Goal: Information Seeking & Learning: Learn about a topic

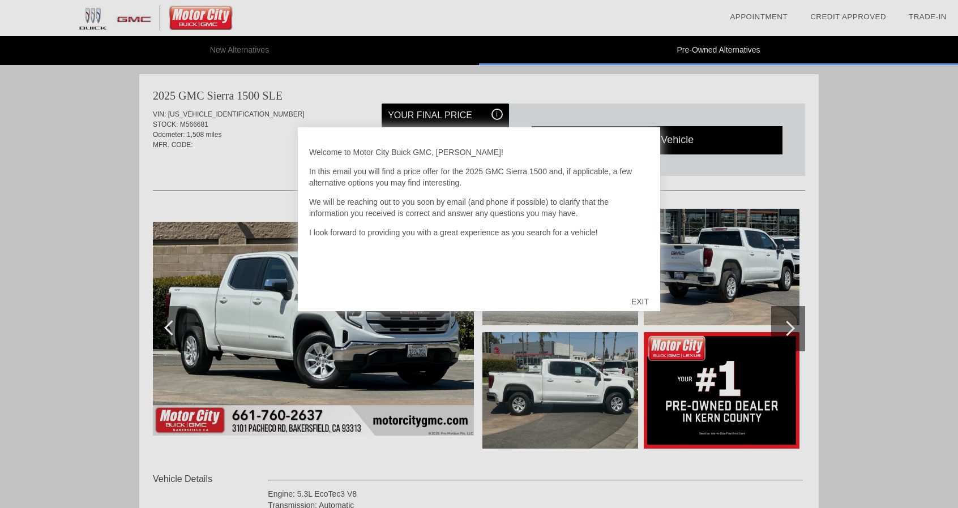
click at [76, 371] on div at bounding box center [479, 254] width 958 height 508
click at [643, 295] on div "EXIT" at bounding box center [640, 302] width 40 height 34
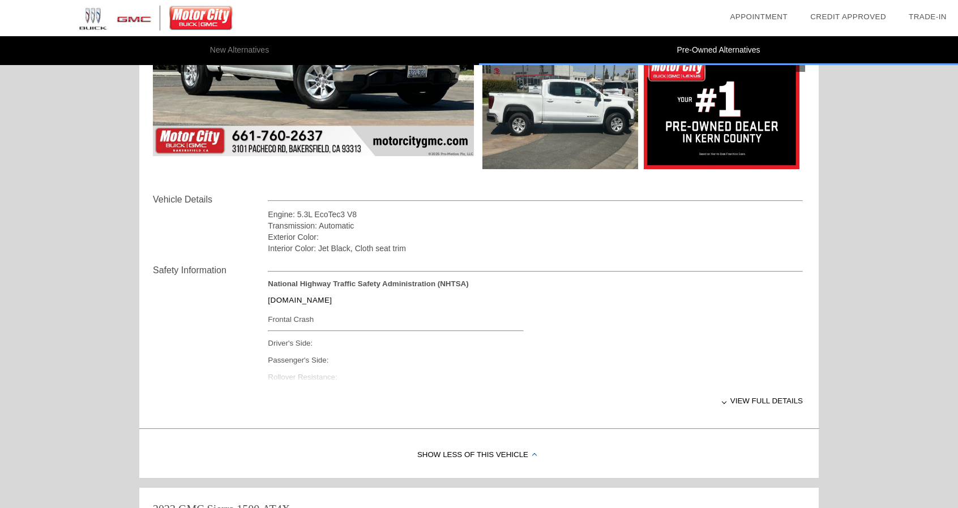
scroll to position [283, 0]
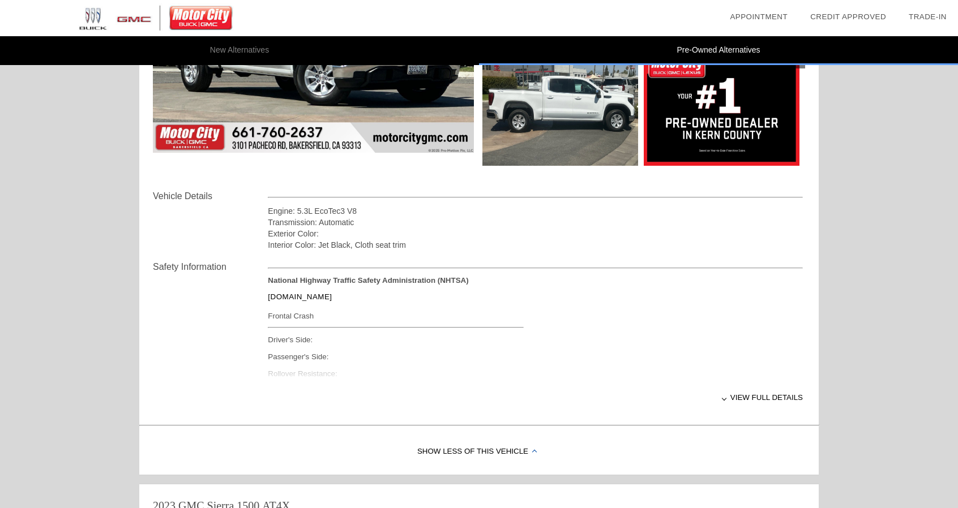
click at [773, 395] on div "View full details" at bounding box center [535, 398] width 535 height 28
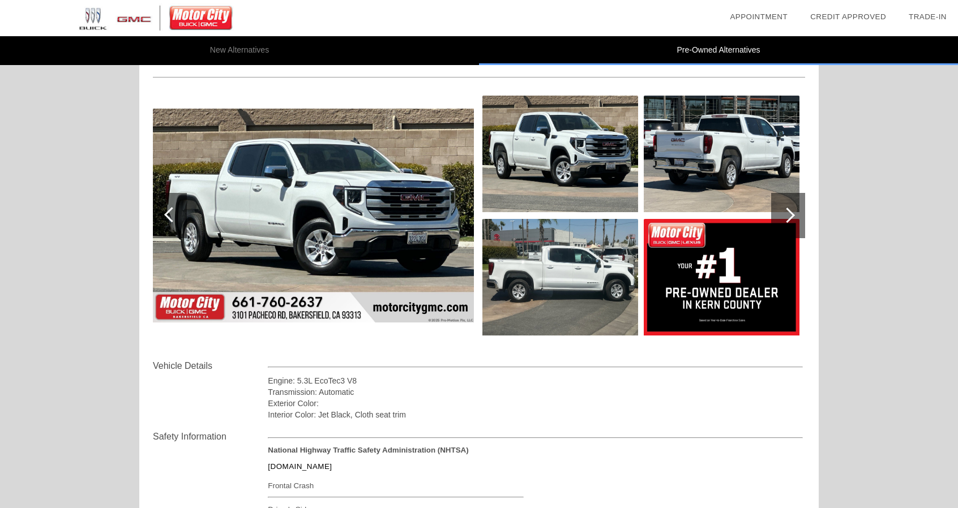
scroll to position [113, 0]
click at [788, 214] on div at bounding box center [787, 215] width 15 height 15
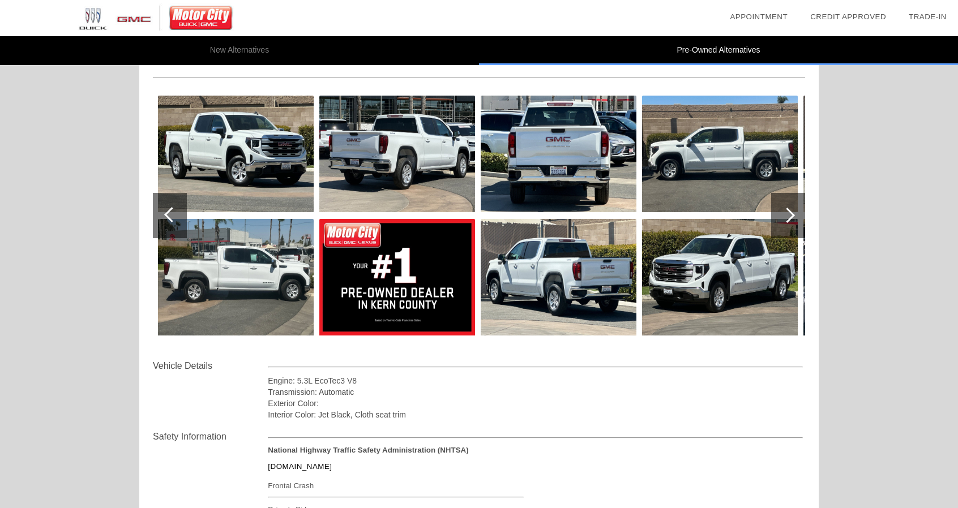
click at [787, 215] on div at bounding box center [787, 215] width 15 height 15
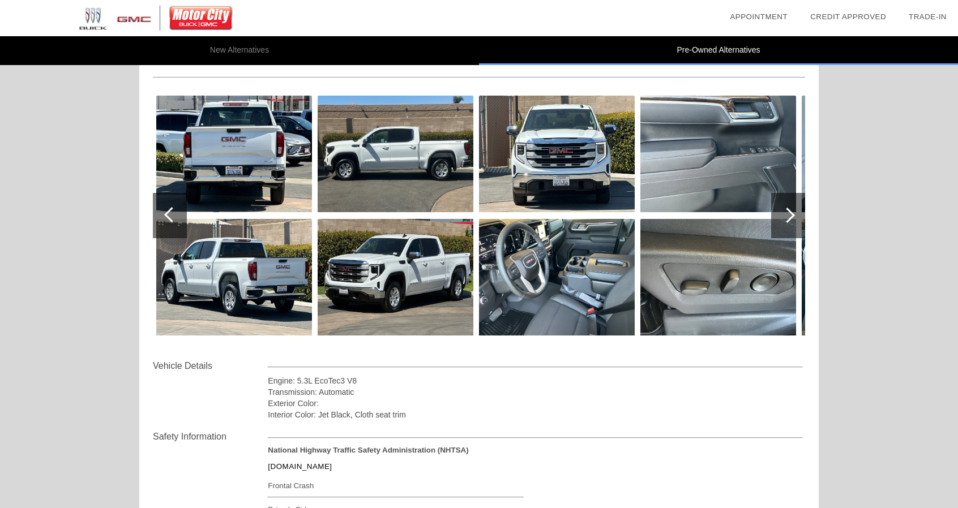
click at [792, 215] on div at bounding box center [787, 215] width 15 height 15
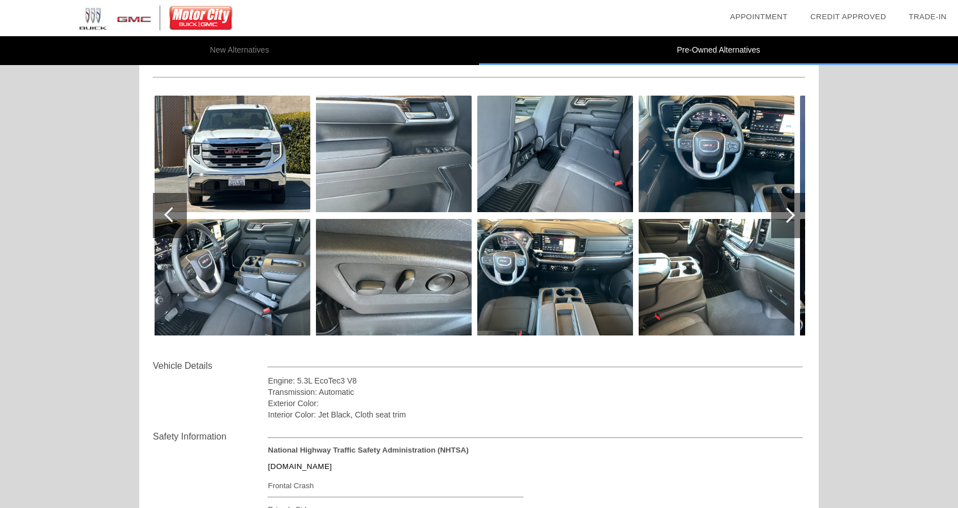
click at [792, 215] on div at bounding box center [787, 215] width 15 height 15
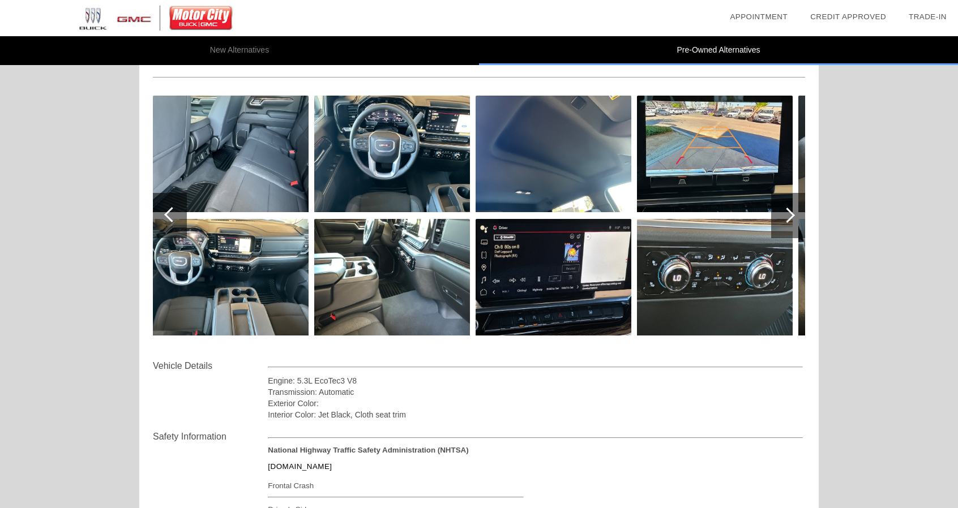
click at [792, 215] on div at bounding box center [787, 215] width 15 height 15
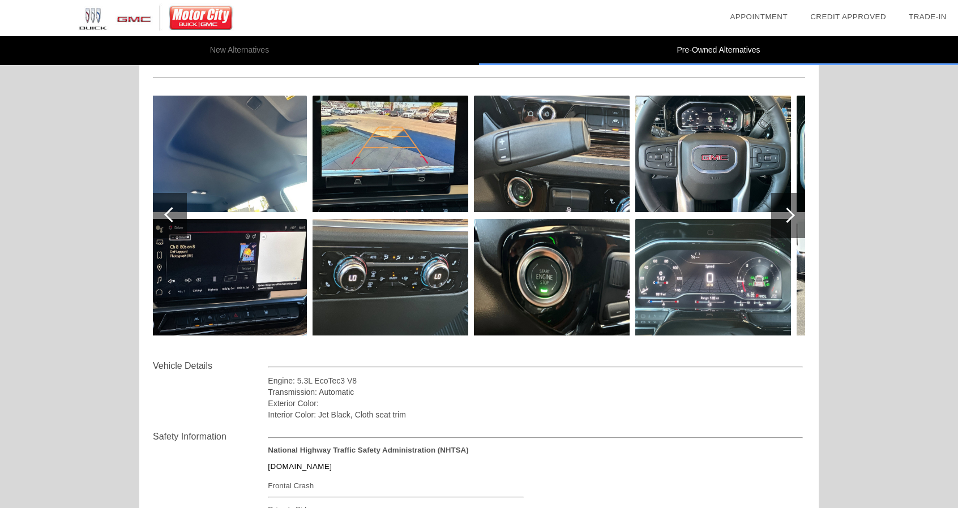
click at [792, 215] on div at bounding box center [787, 215] width 15 height 15
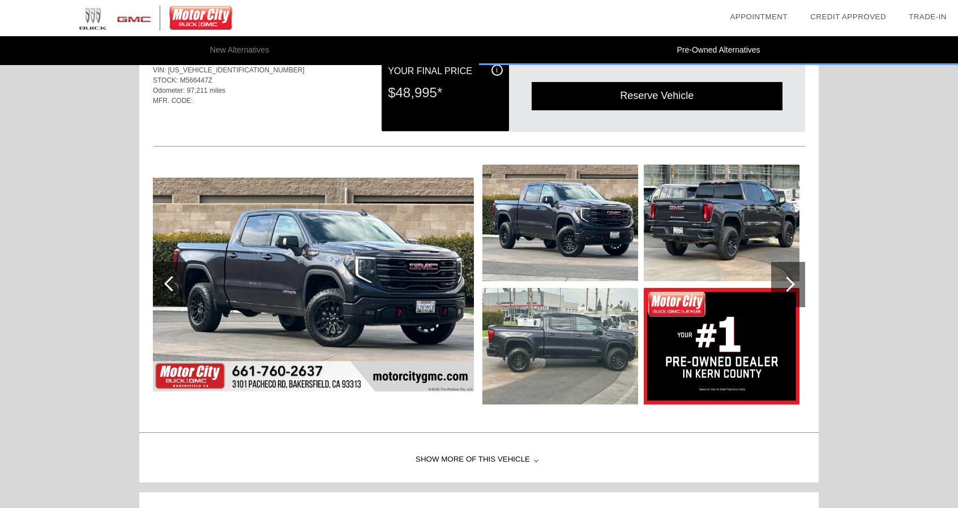
scroll to position [736, 0]
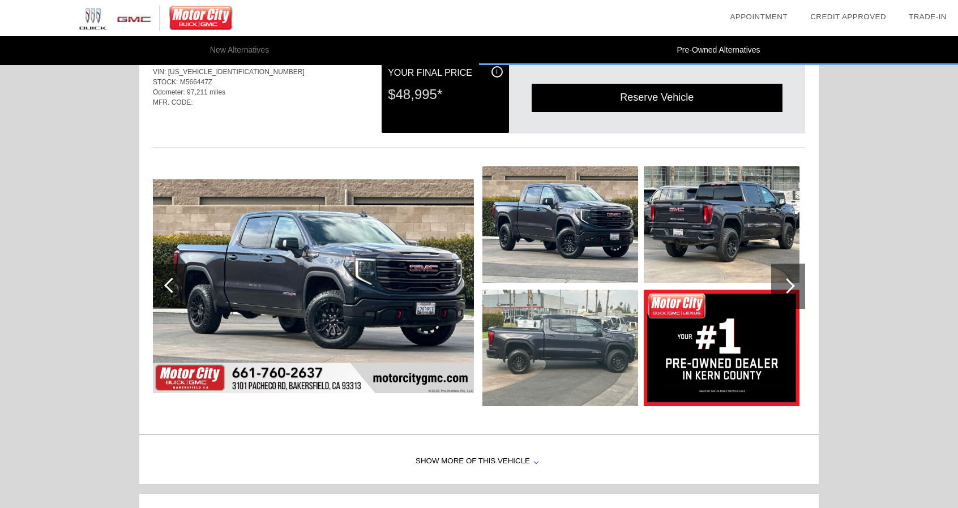
click at [777, 278] on div at bounding box center [788, 286] width 34 height 45
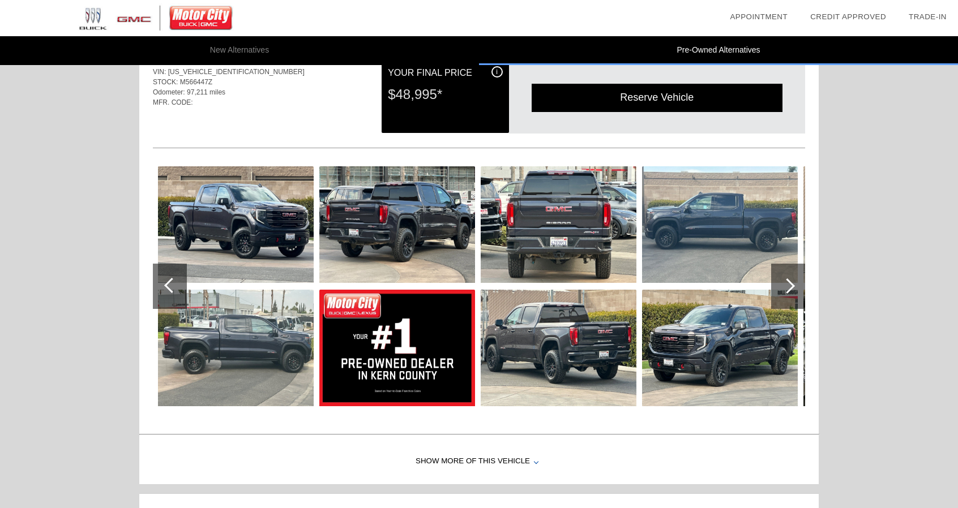
click at [786, 279] on div at bounding box center [787, 286] width 15 height 15
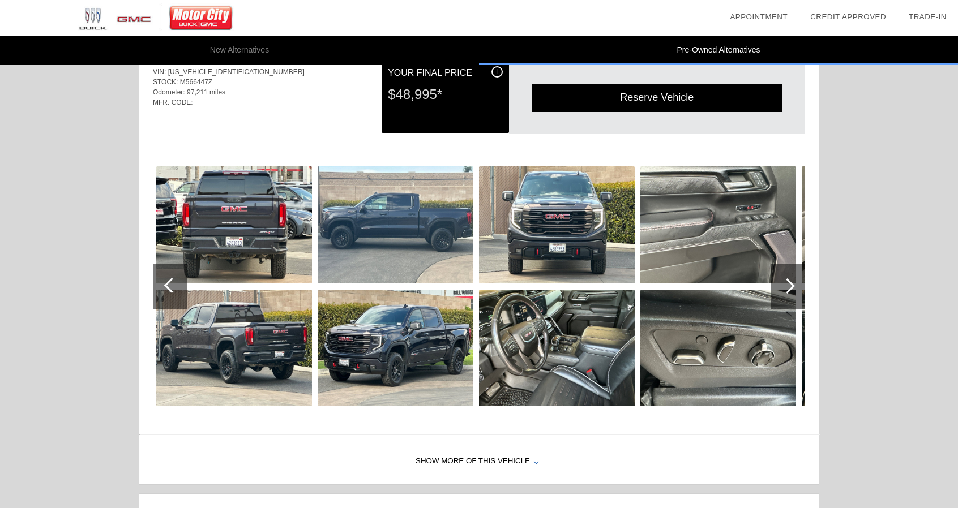
click at [787, 279] on div at bounding box center [787, 286] width 15 height 15
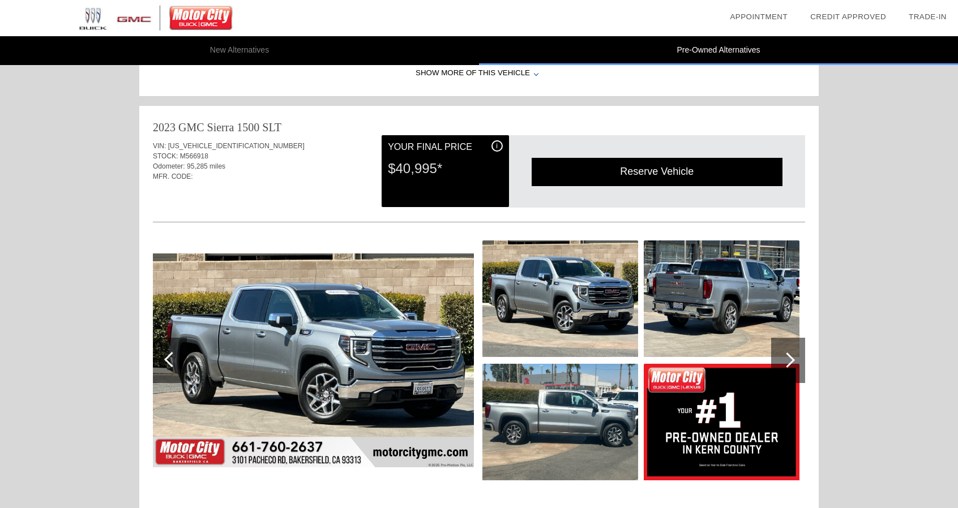
scroll to position [1585, 0]
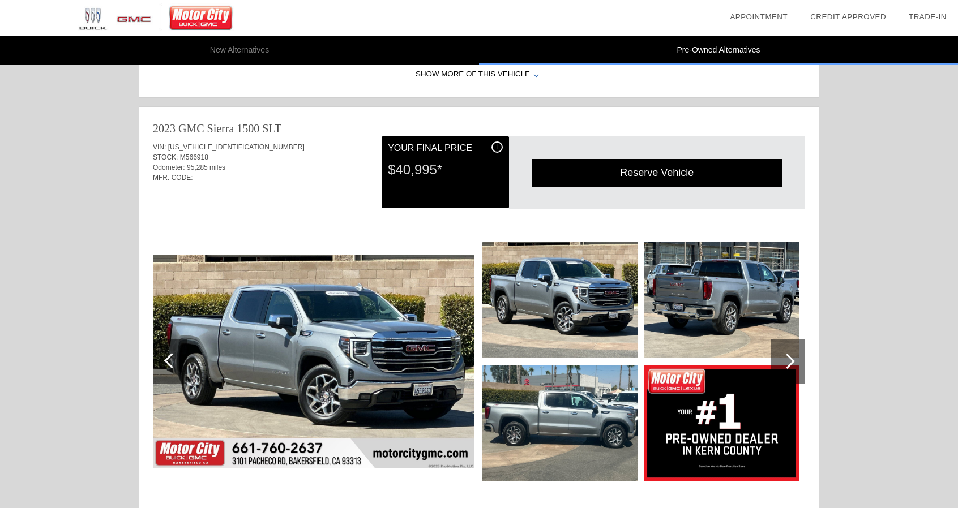
click at [793, 347] on div at bounding box center [788, 361] width 34 height 45
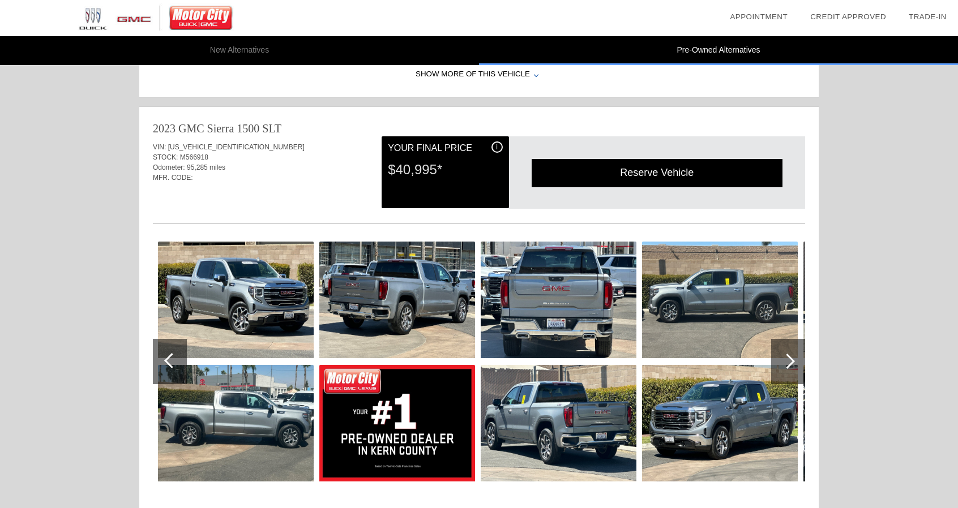
click at [793, 347] on div at bounding box center [788, 361] width 34 height 45
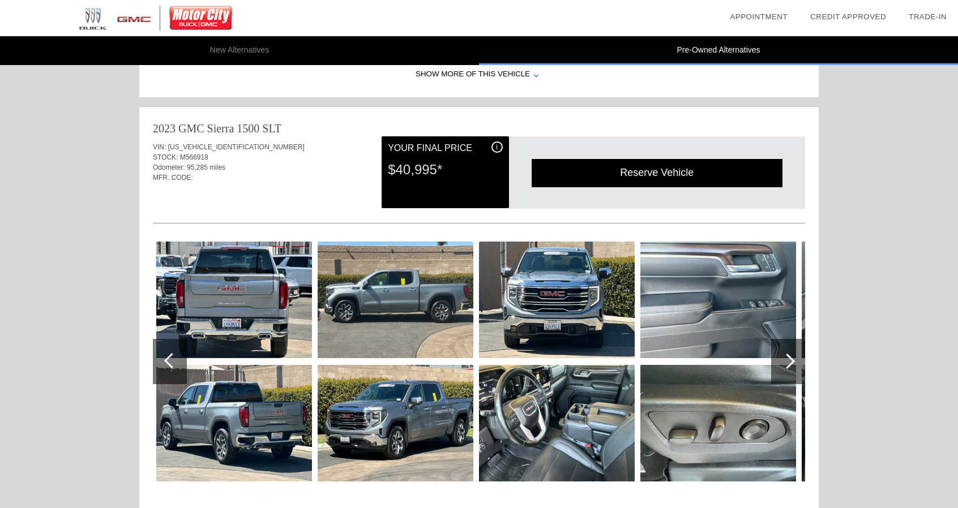
click at [793, 347] on div at bounding box center [788, 361] width 34 height 45
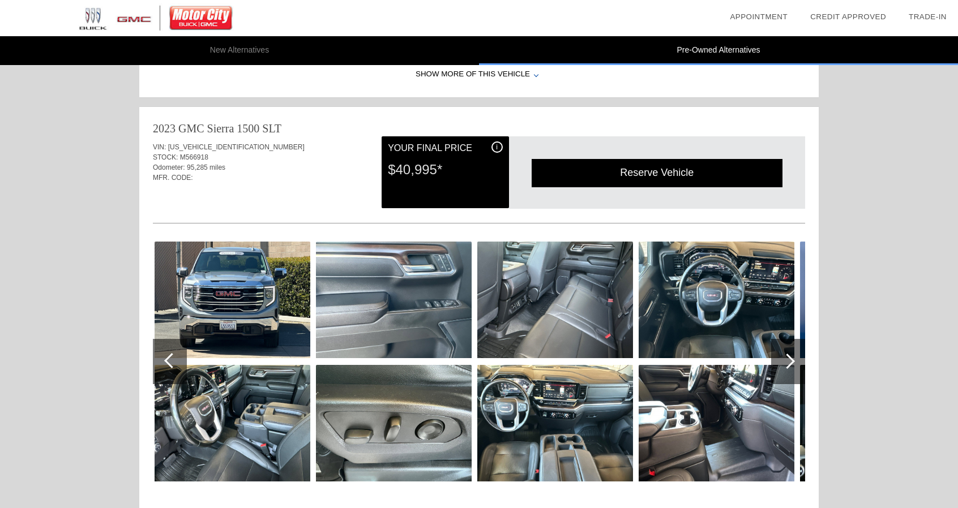
click at [793, 347] on div at bounding box center [788, 361] width 34 height 45
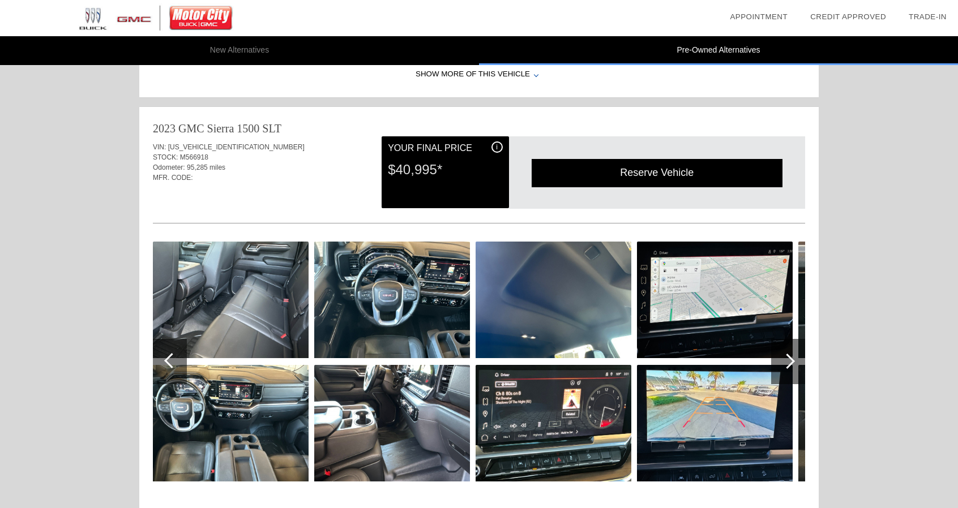
click at [793, 347] on div at bounding box center [788, 361] width 34 height 45
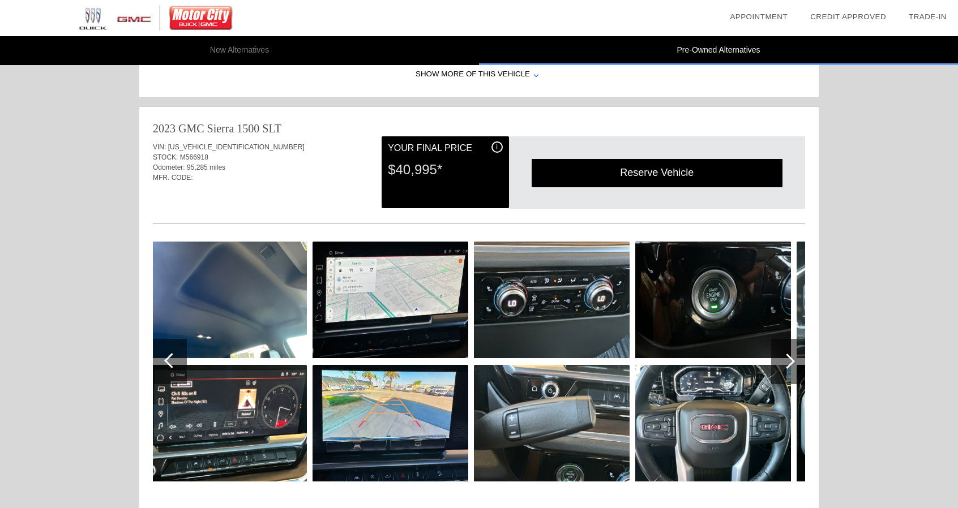
click at [793, 347] on div at bounding box center [788, 361] width 34 height 45
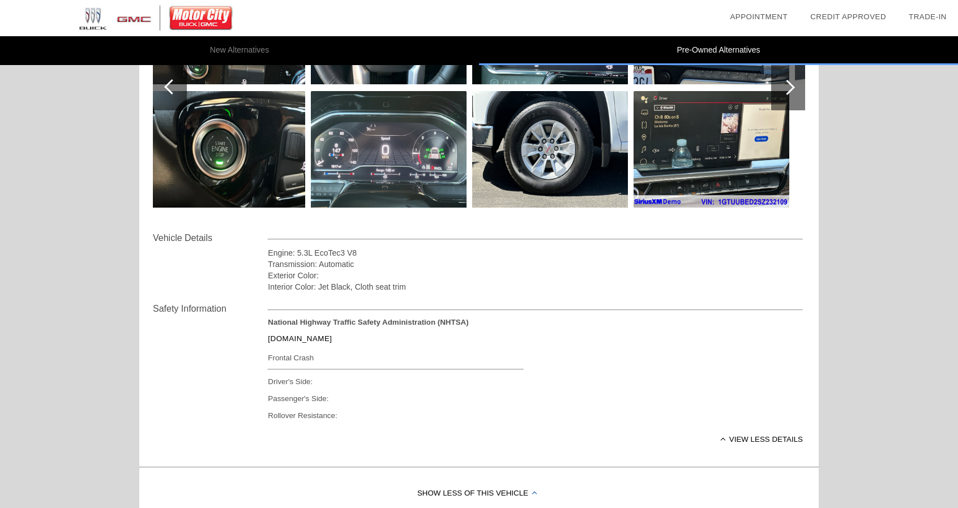
scroll to position [0, 0]
